Goal: Navigation & Orientation: Find specific page/section

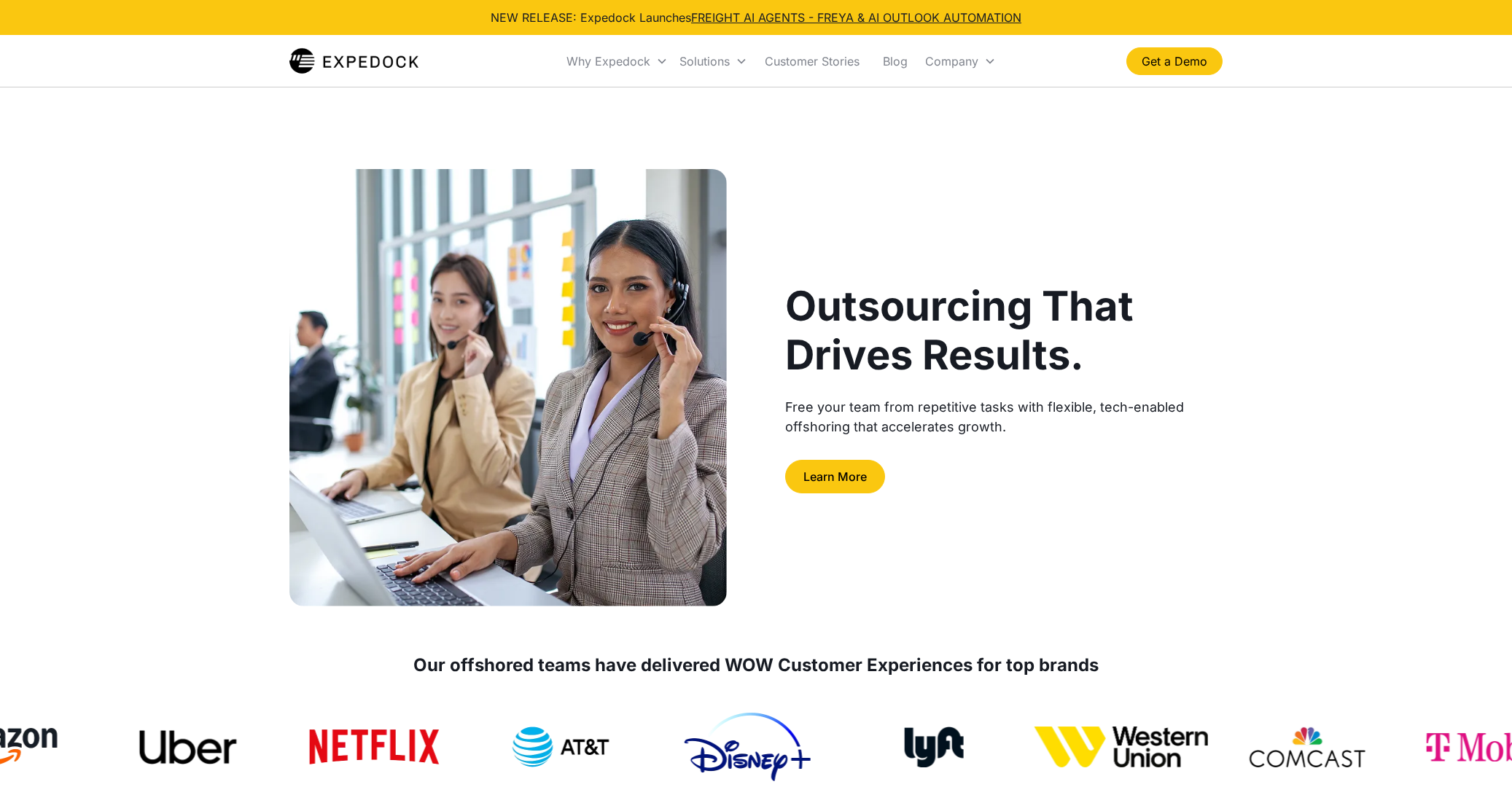
click at [367, 60] on img "home" at bounding box center [353, 60] width 129 height 29
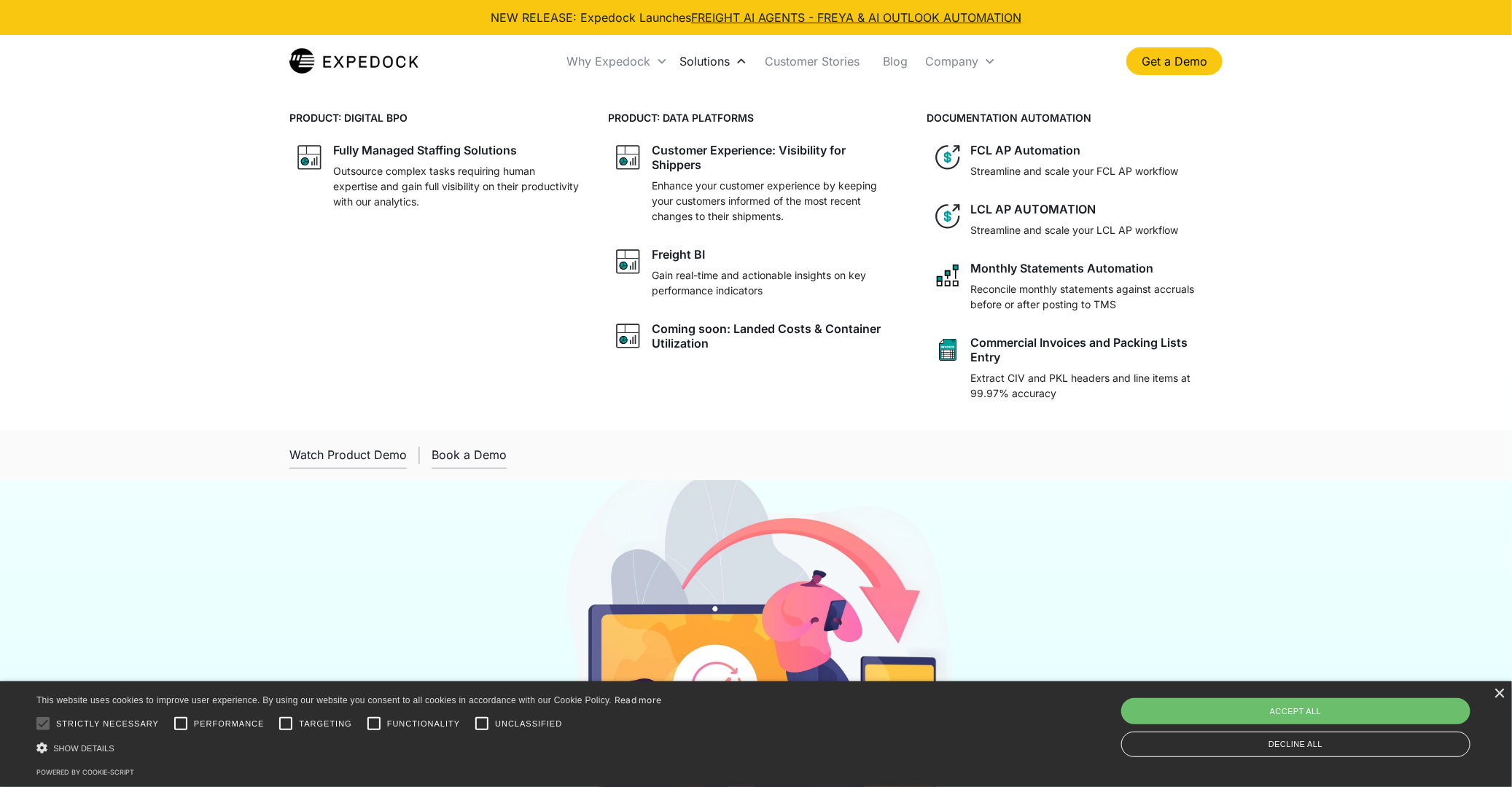
click at [701, 61] on div "Solutions" at bounding box center [704, 61] width 50 height 15
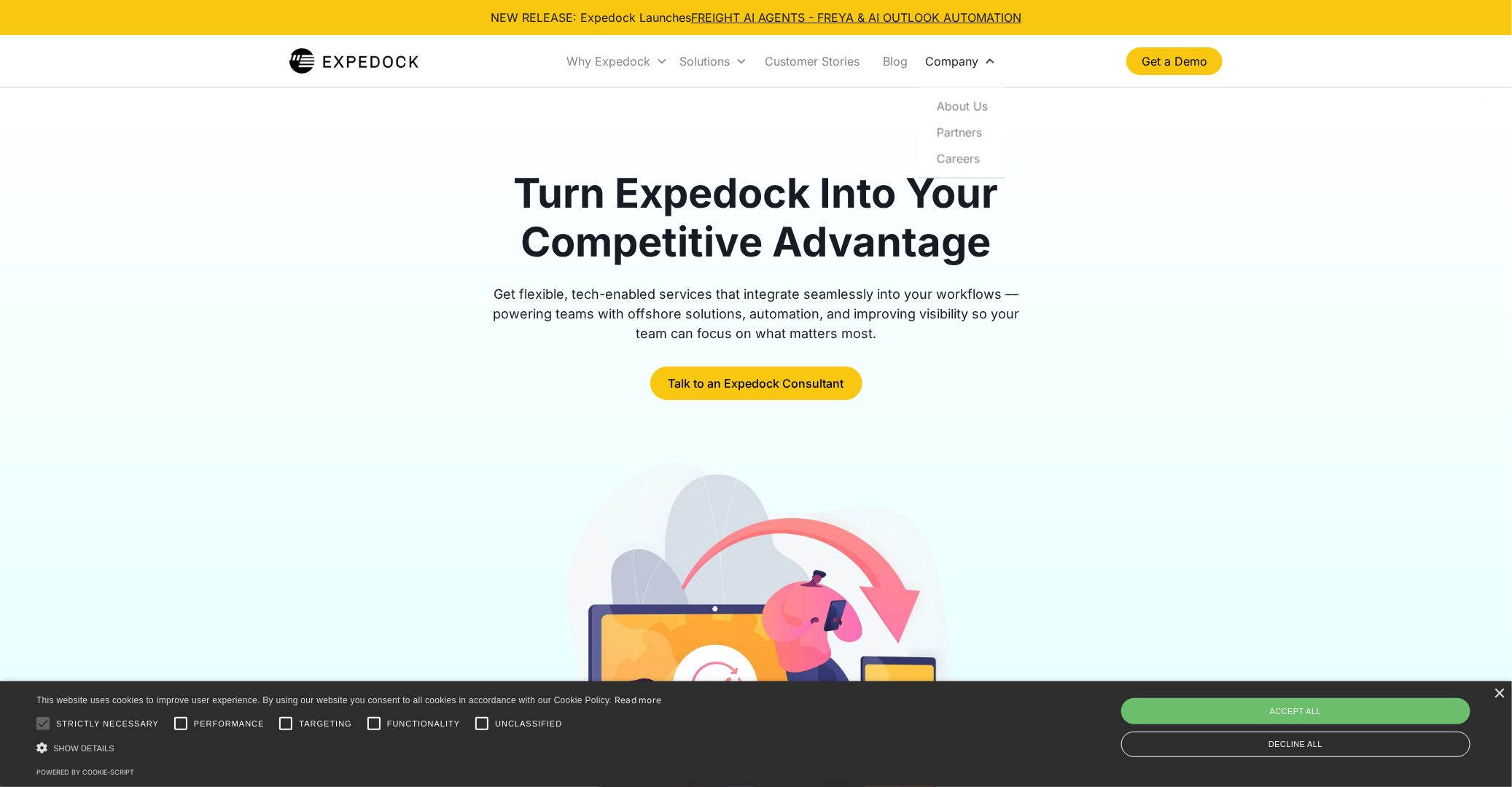
click at [981, 57] on div "Company" at bounding box center [960, 61] width 82 height 50
click at [980, 49] on div "Company" at bounding box center [960, 61] width 82 height 50
click at [969, 151] on link "Careers" at bounding box center [961, 158] width 74 height 26
